Goal: Information Seeking & Learning: Learn about a topic

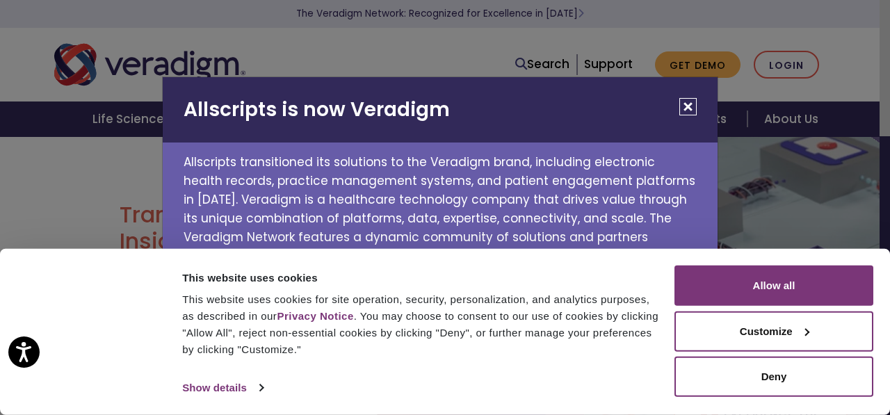
click at [696, 99] on button "Close" at bounding box center [687, 106] width 17 height 17
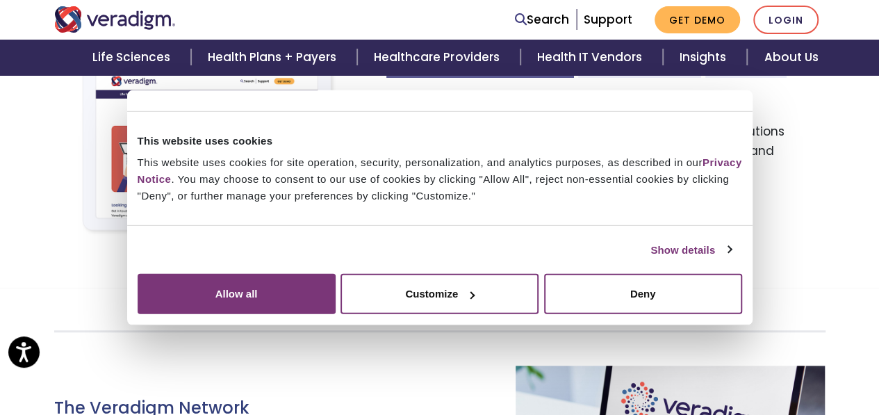
scroll to position [487, 0]
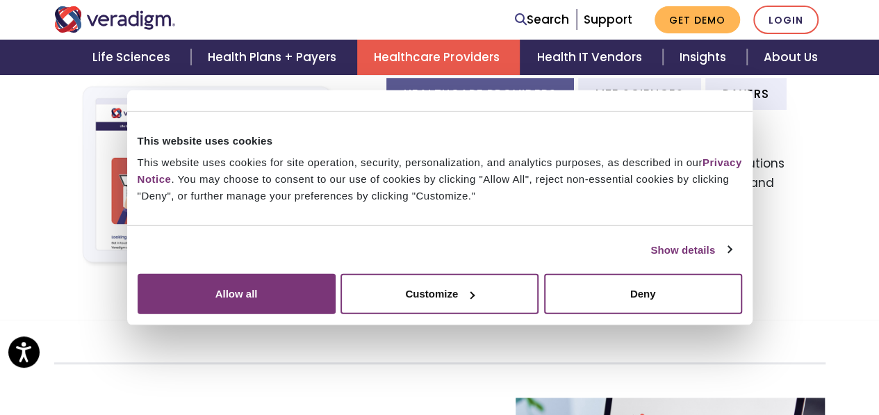
click at [488, 71] on link "Healthcare Providers" at bounding box center [438, 57] width 163 height 35
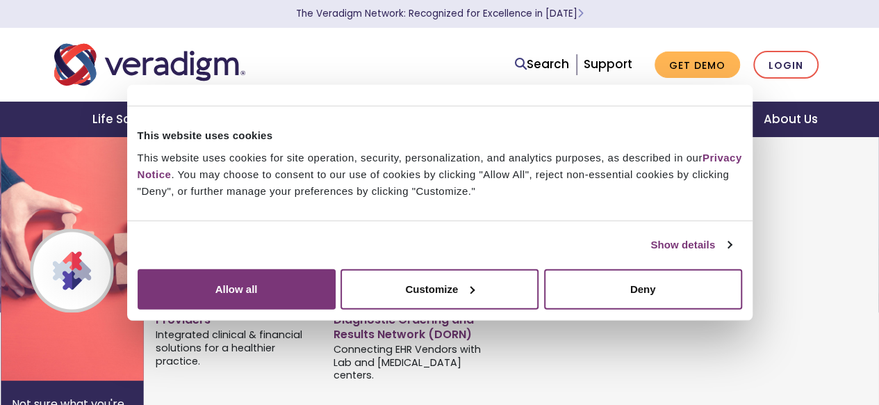
click at [585, 117] on link "Health IT Vendors" at bounding box center [592, 118] width 142 height 35
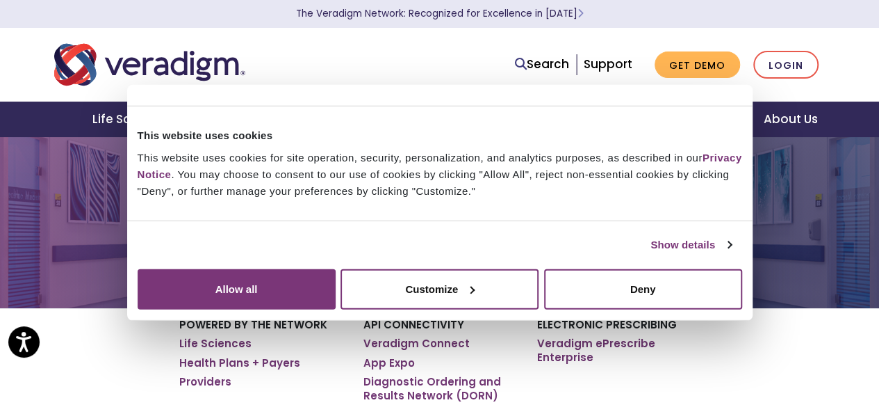
scroll to position [74, 0]
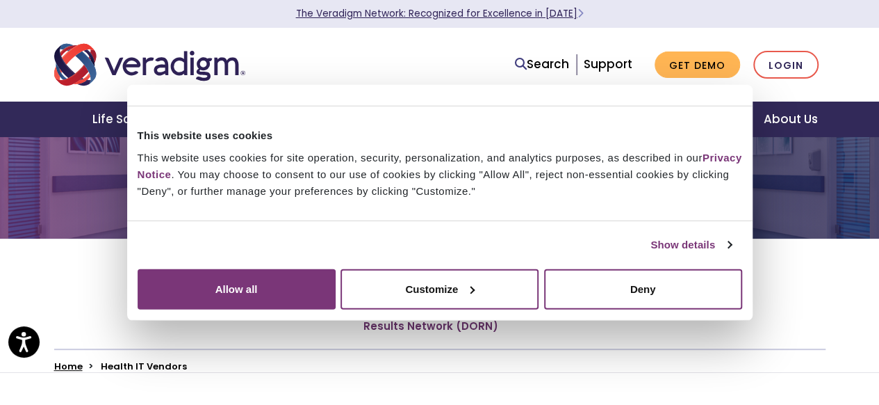
click at [550, 14] on link "The Veradigm Network: Recognized for Excellence in [DATE]" at bounding box center [440, 13] width 288 height 13
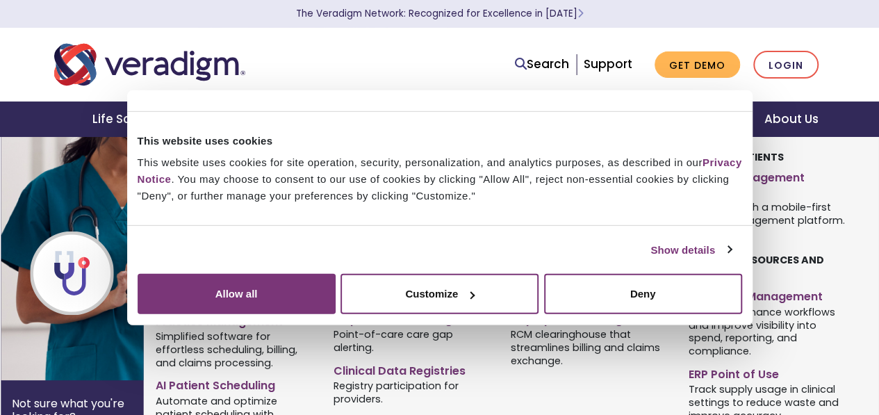
scroll to position [556, 0]
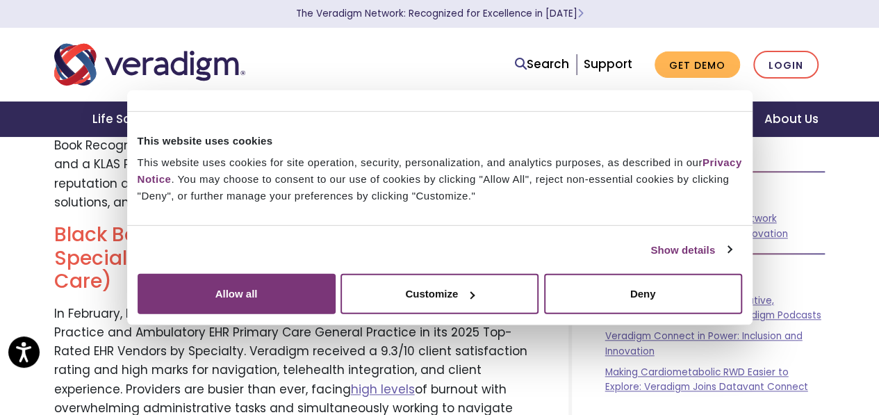
drag, startPoint x: 241, startPoint y: 65, endPoint x: 161, endPoint y: 76, distance: 80.1
click at [161, 76] on div at bounding box center [209, 65] width 330 height 46
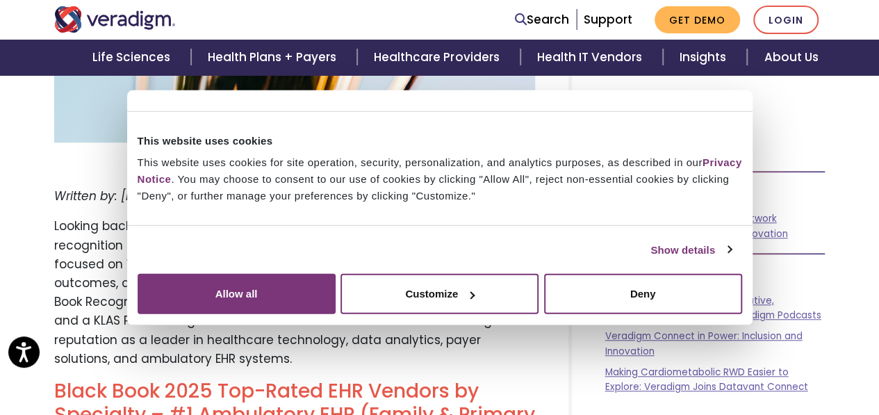
scroll to position [417, 0]
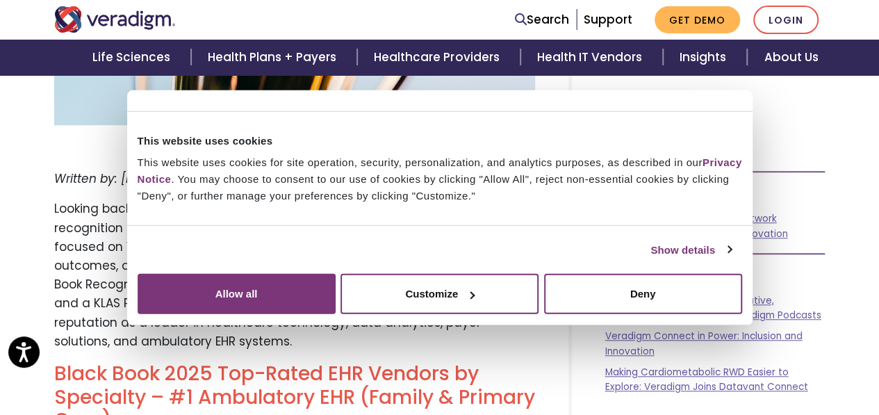
drag, startPoint x: 252, startPoint y: 155, endPoint x: 313, endPoint y: 159, distance: 60.6
click at [313, 170] on p "Written by: Amanda Cohen, MPH, Veradigm" at bounding box center [294, 179] width 481 height 19
drag, startPoint x: 313, startPoint y: 159, endPoint x: 303, endPoint y: 155, distance: 10.6
copy em "Veradigm"
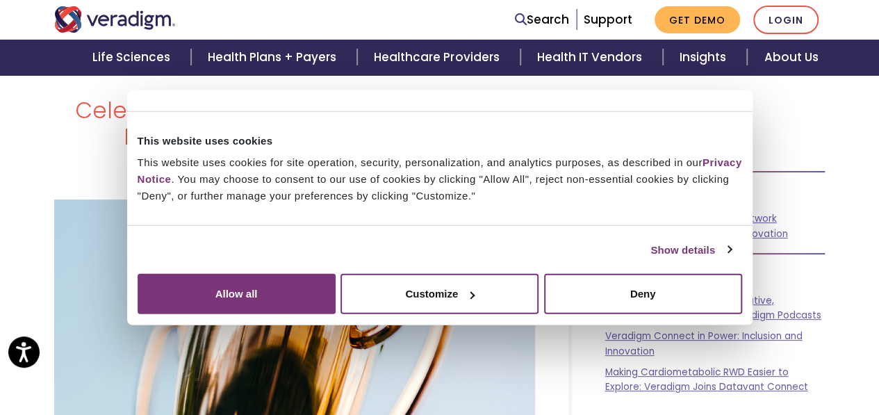
scroll to position [0, 0]
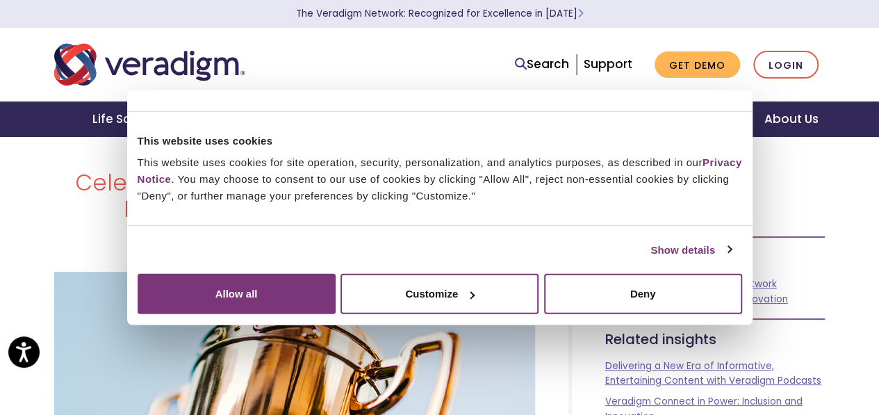
click at [128, 42] on img "Veradigm logo" at bounding box center [149, 65] width 191 height 46
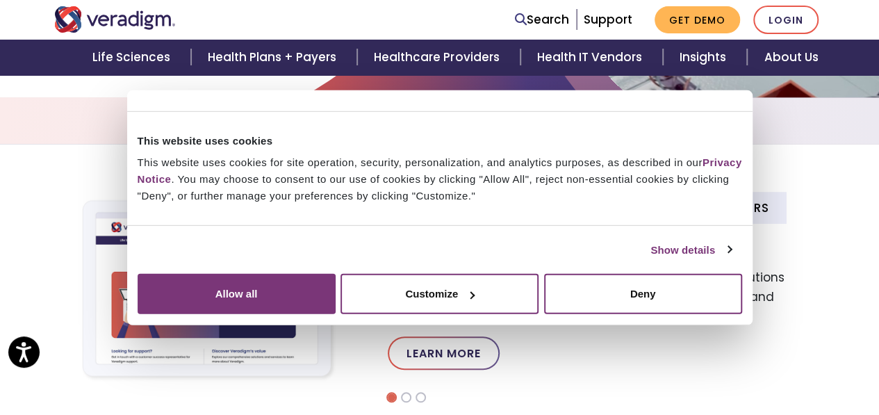
scroll to position [487, 0]
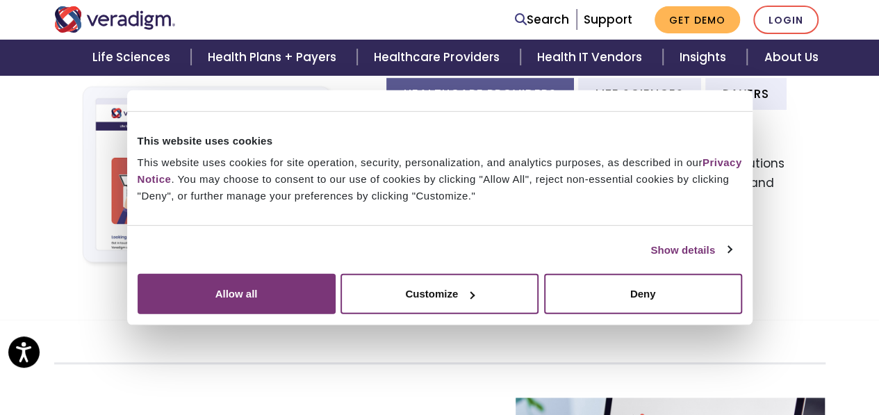
click at [147, 26] on img "Veradigm logo" at bounding box center [115, 19] width 122 height 26
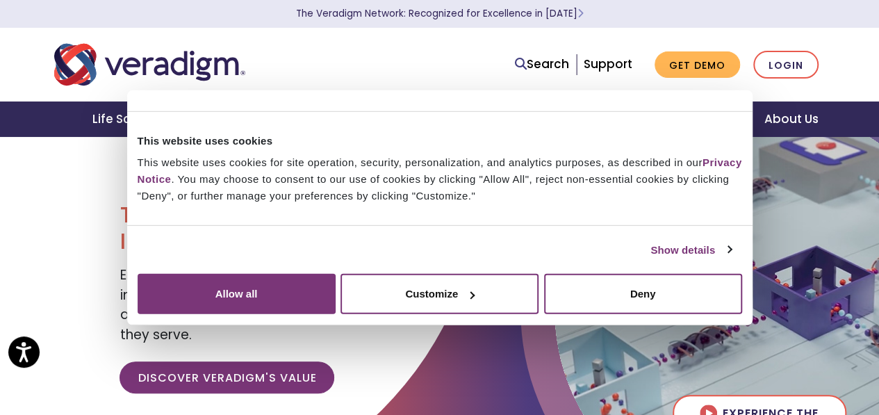
click at [820, 15] on p "The Veradigm Network: Recognized for Excellence in [DATE]" at bounding box center [440, 14] width 779 height 28
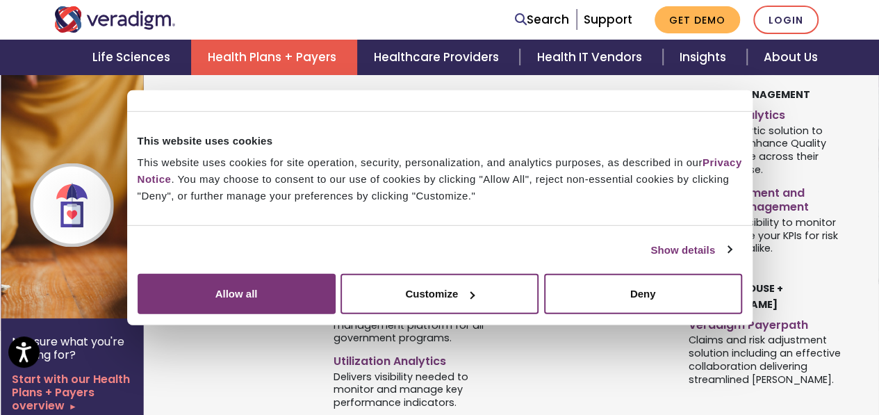
scroll to position [209, 0]
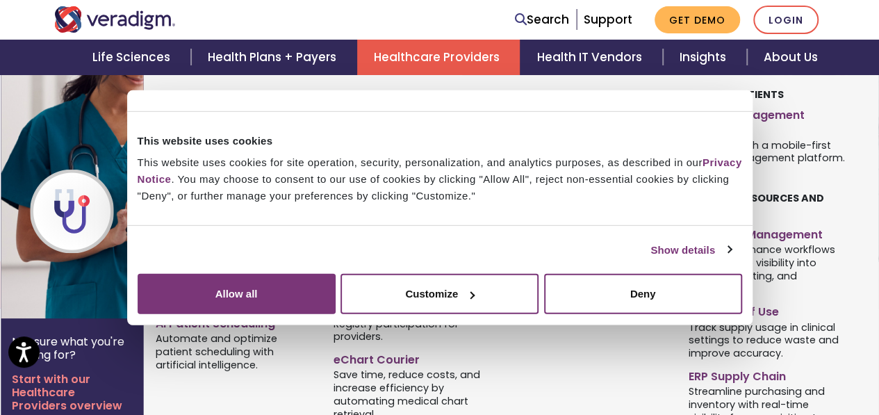
click at [394, 108] on link "EHR Software" at bounding box center [412, 113] width 157 height 20
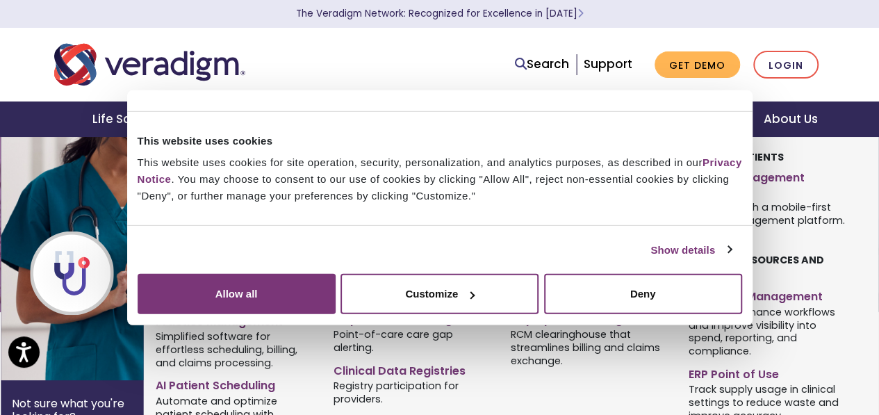
click at [365, 179] on link "EHR Software" at bounding box center [412, 175] width 157 height 20
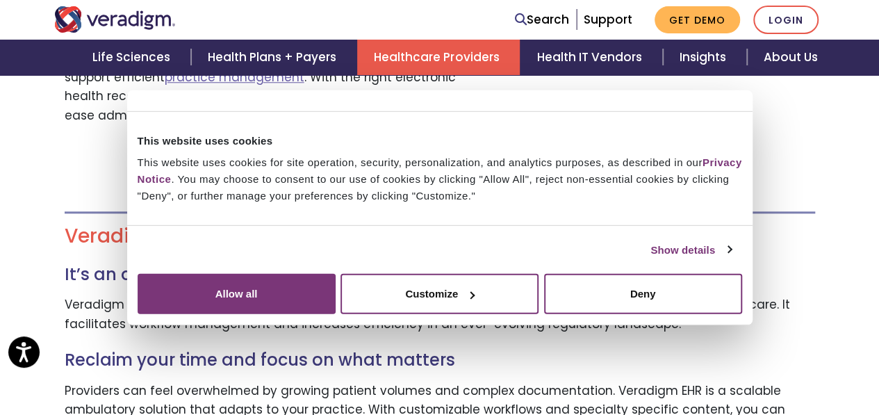
scroll to position [765, 0]
